Goal: Information Seeking & Learning: Understand process/instructions

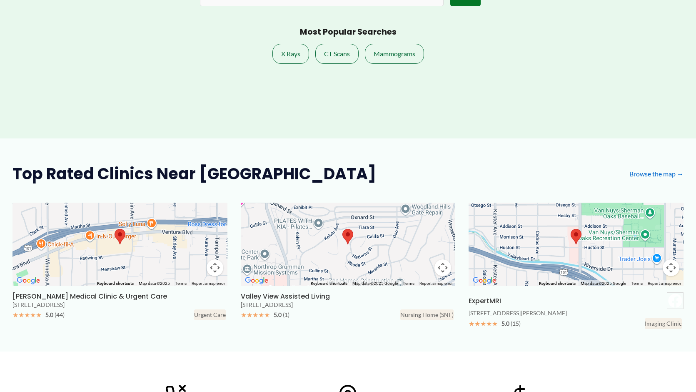
scroll to position [114, 0]
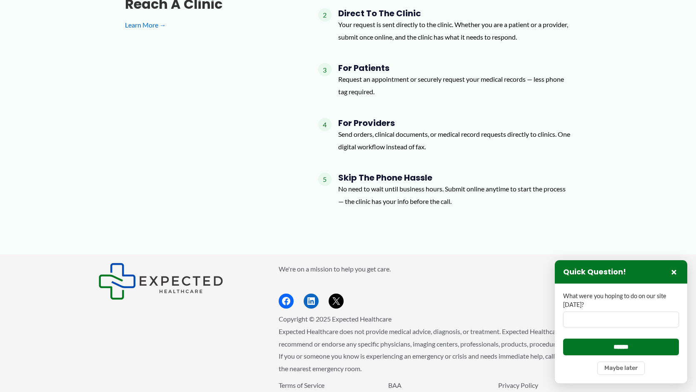
scroll to position [1139, 0]
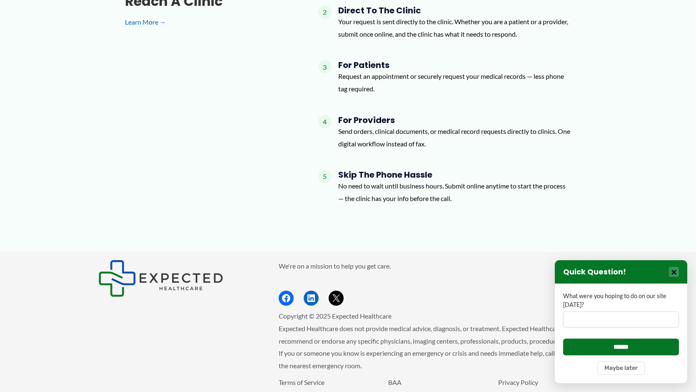
click at [674, 274] on button "×" at bounding box center [674, 272] width 10 height 10
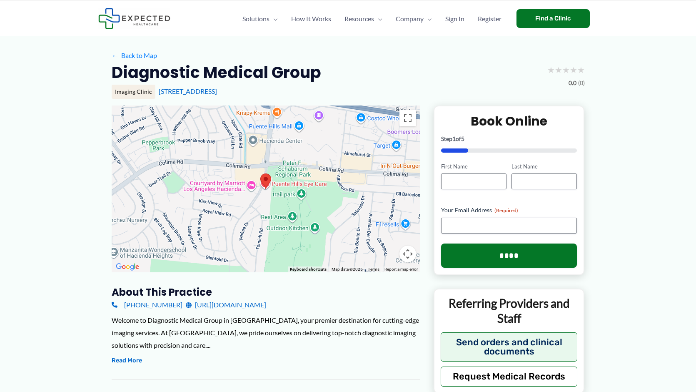
scroll to position [0, 0]
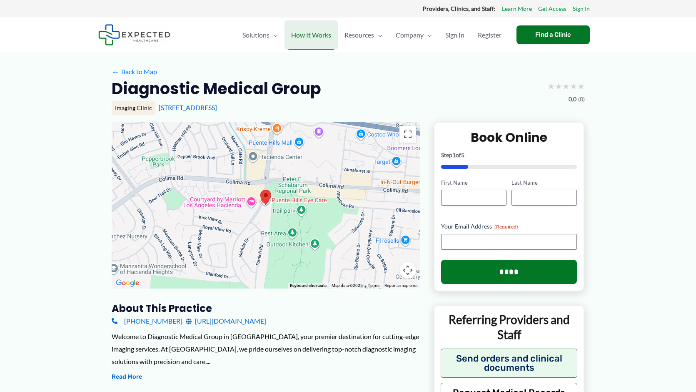
click at [301, 35] on span "How It Works" at bounding box center [311, 34] width 40 height 29
